Goal: Browse casually: Explore the website without a specific task or goal

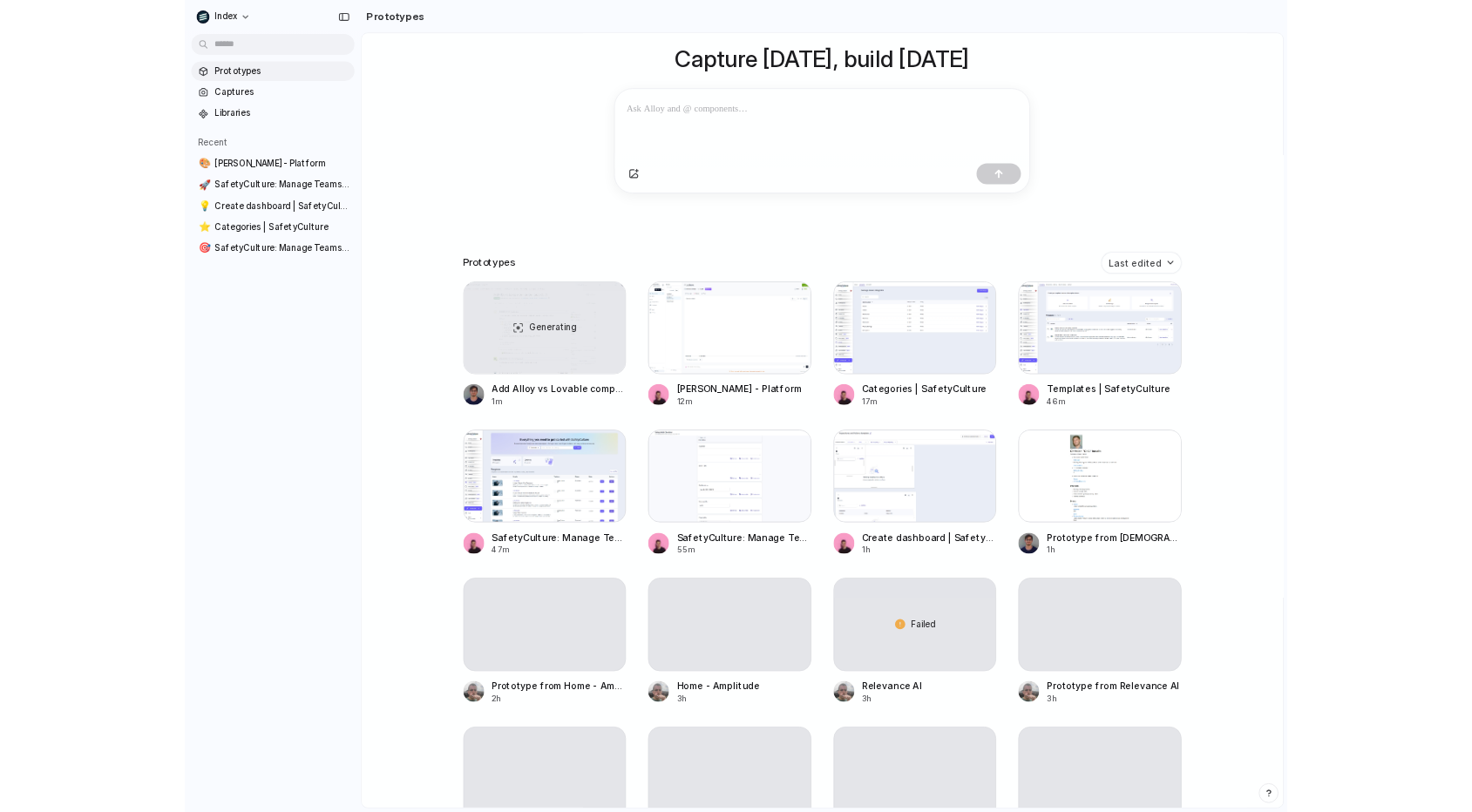
scroll to position [151, 0]
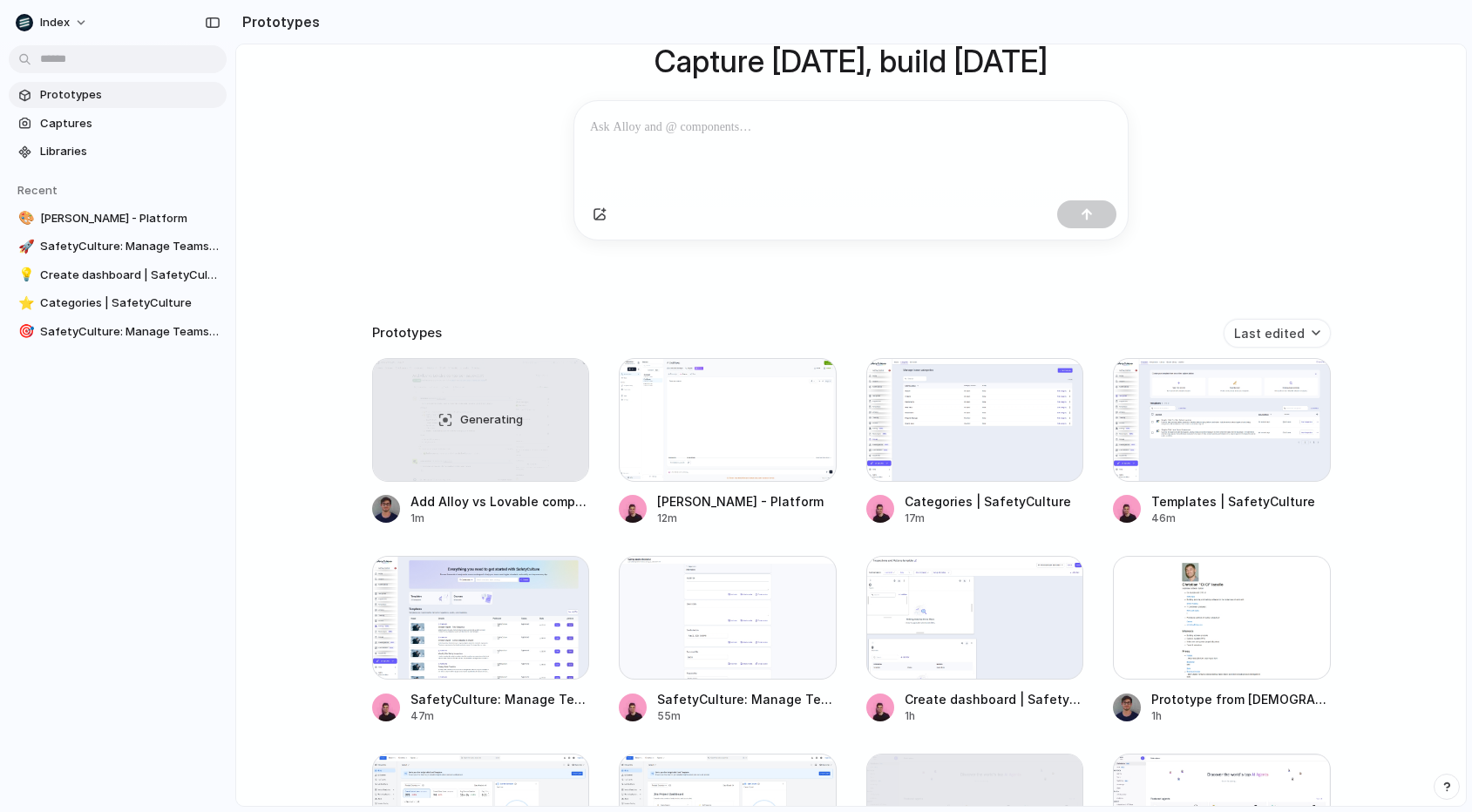
click at [261, 714] on div "Capture [DATE], build [DATE] Clone web app Clone screenshot Start from existing…" at bounding box center [851, 320] width 1230 height 853
click at [261, 724] on div "Capture [DATE], build [DATE] Clone web app Clone screenshot Start from existing…" at bounding box center [851, 320] width 1230 height 853
